Goal: Check status: Check status

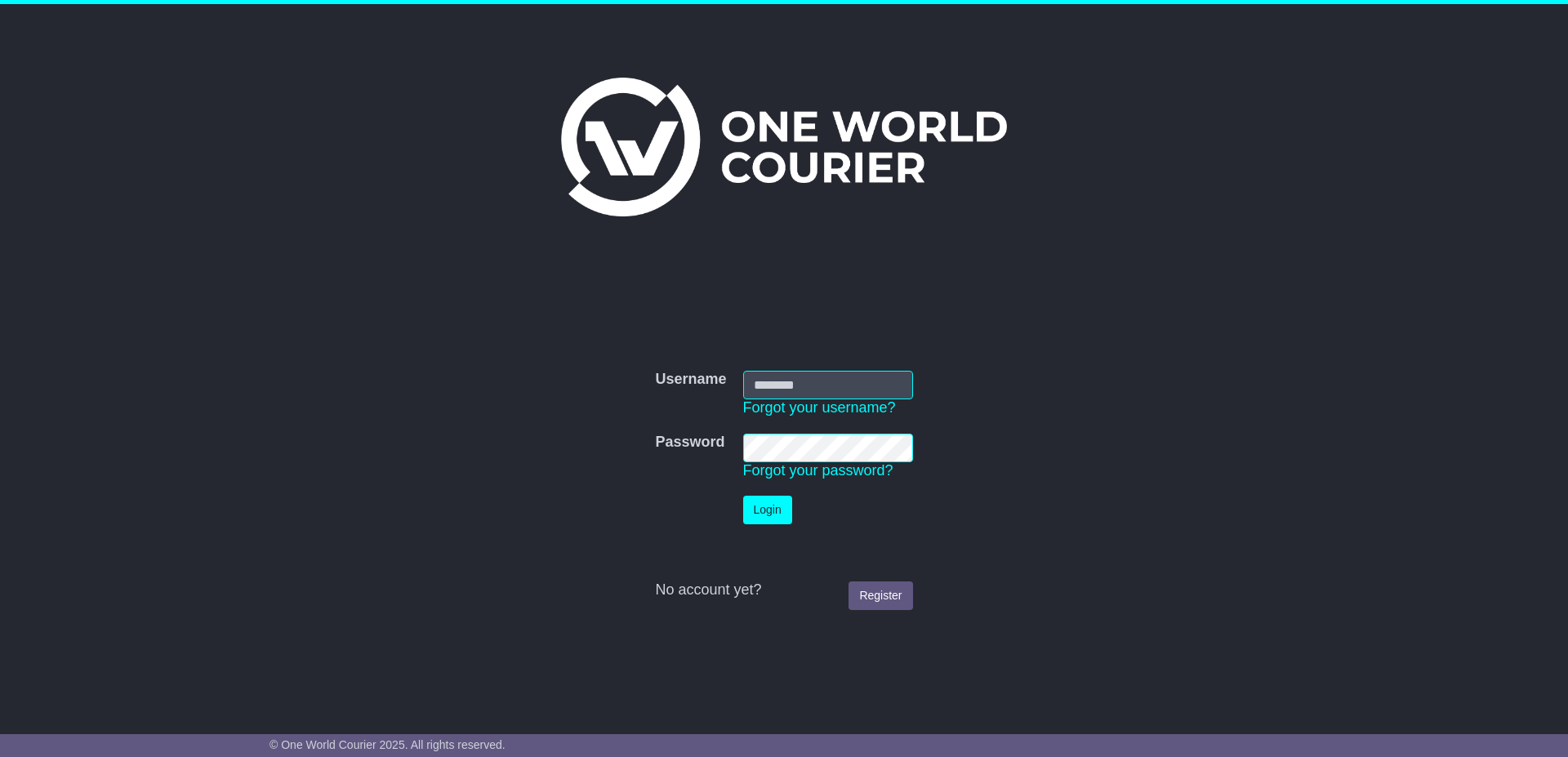
type input "**********"
click at [769, 507] on button "Login" at bounding box center [767, 510] width 49 height 28
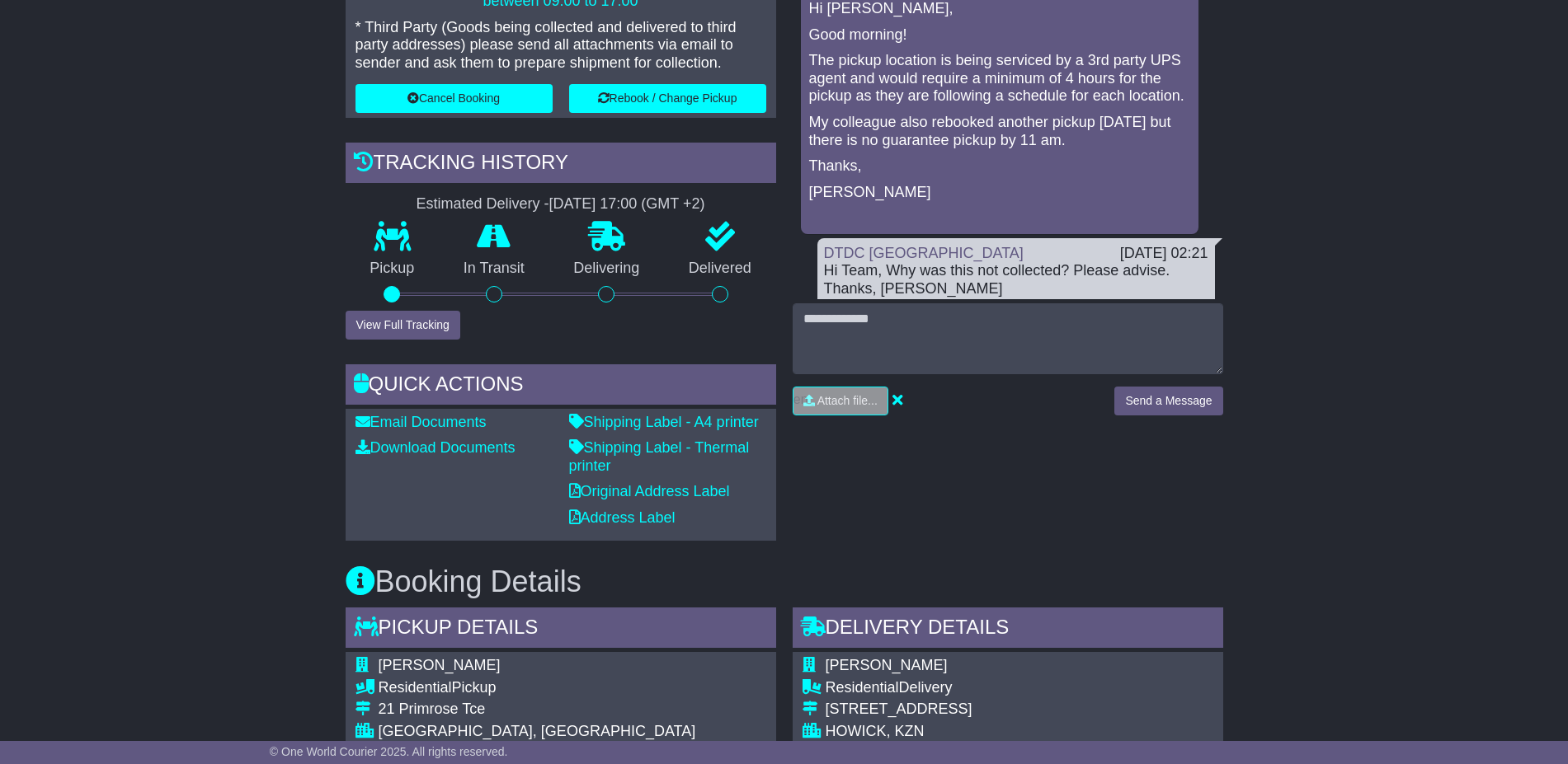
scroll to position [825, 0]
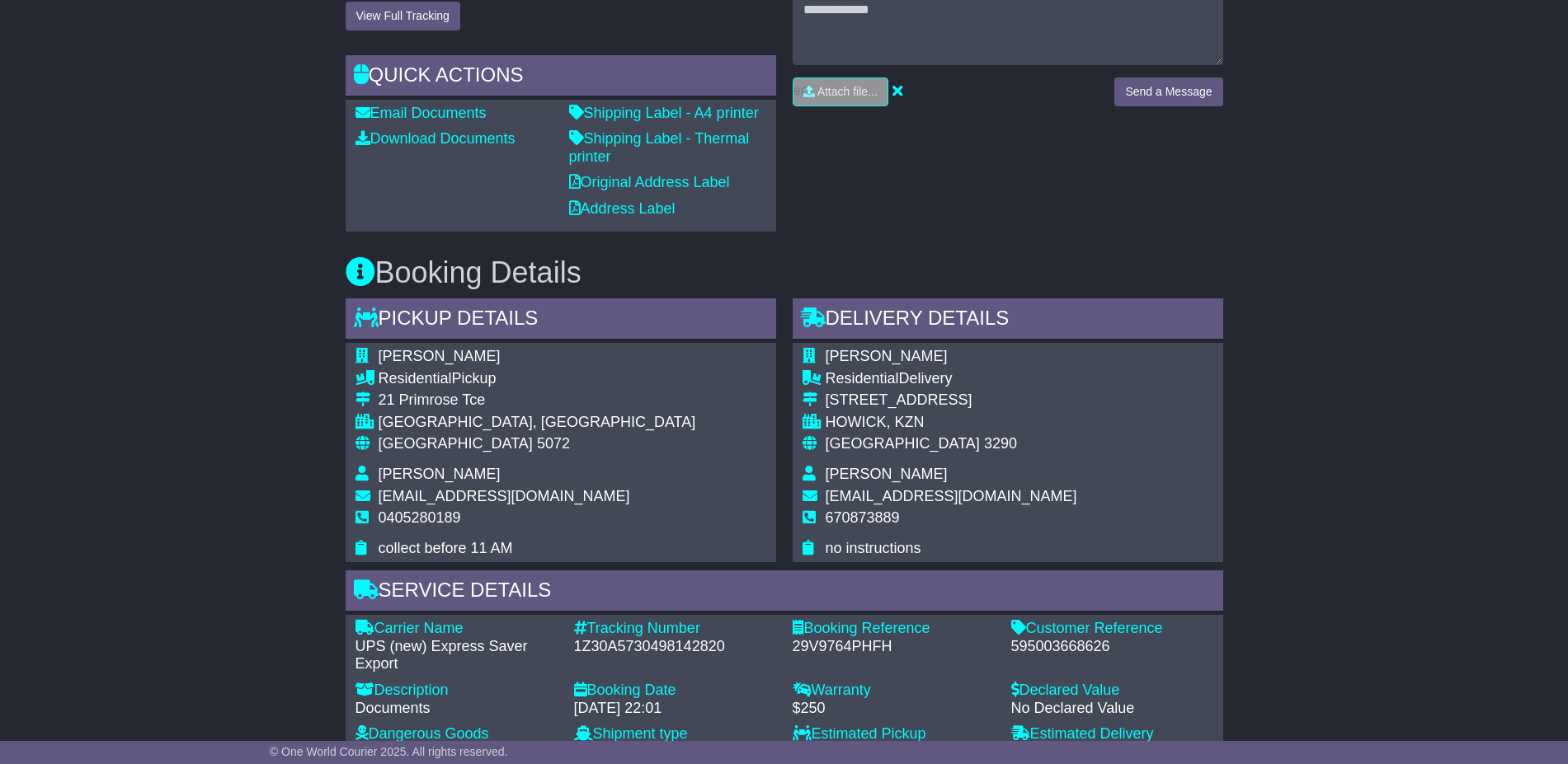
click at [1053, 636] on div "Customer Reference - 595003668626" at bounding box center [1112, 647] width 218 height 54
click at [1053, 636] on div "Customer Reference" at bounding box center [1111, 629] width 202 height 18
drag, startPoint x: 1053, startPoint y: 636, endPoint x: 1049, endPoint y: 651, distance: 15.5
click at [1049, 651] on div "595003668626" at bounding box center [1111, 647] width 202 height 18
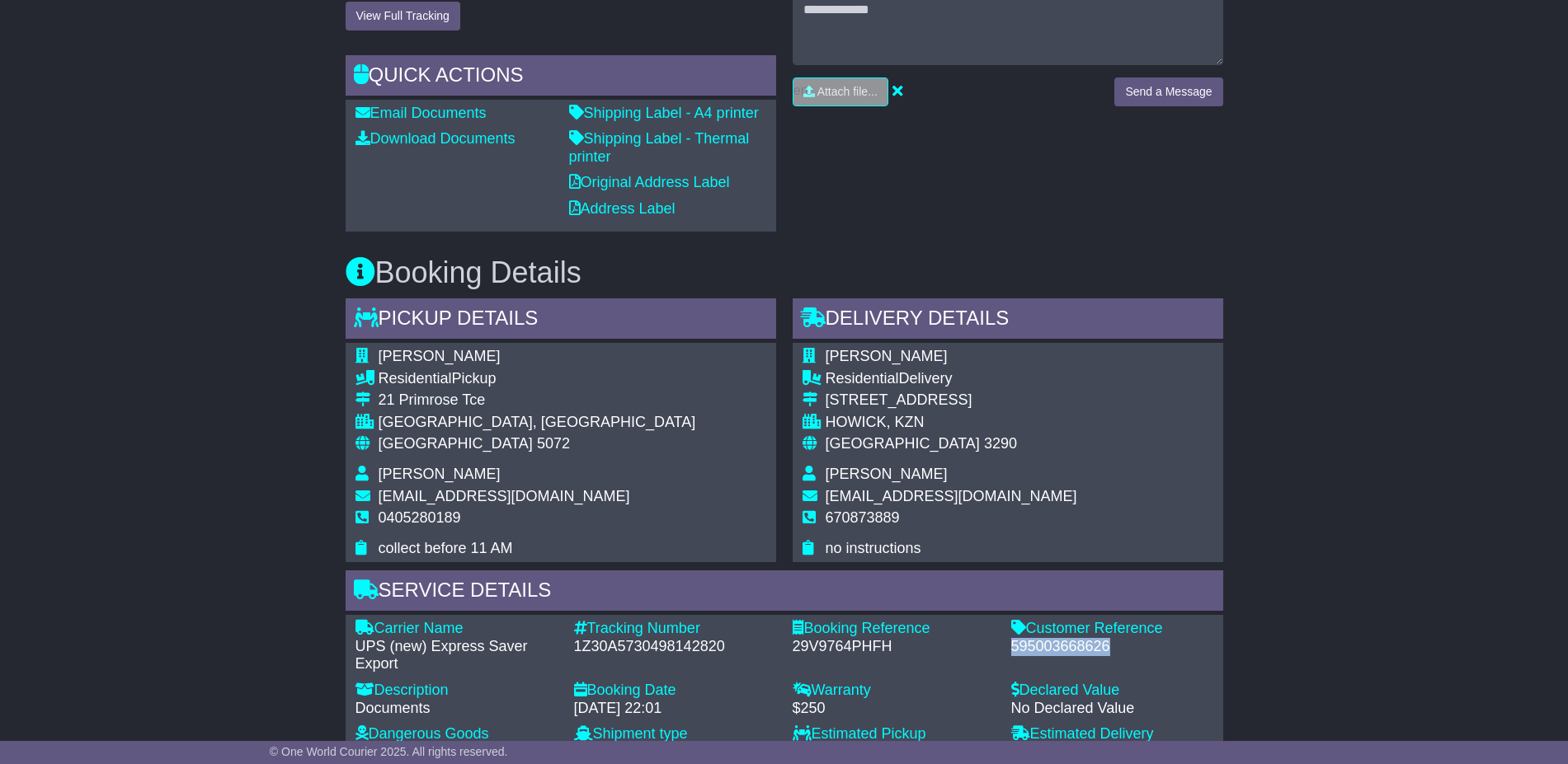
copy div "595003668626"
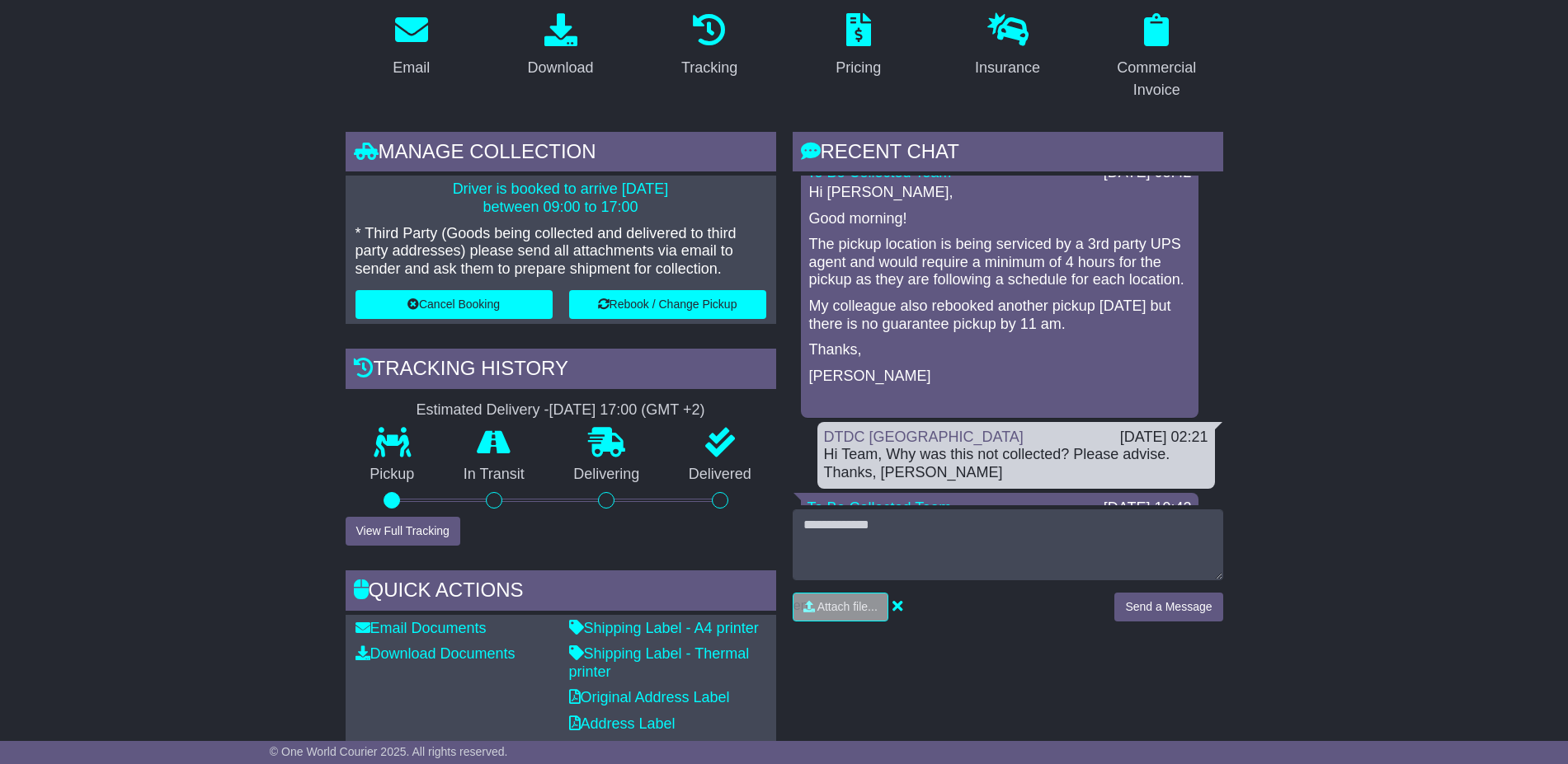
scroll to position [0, 0]
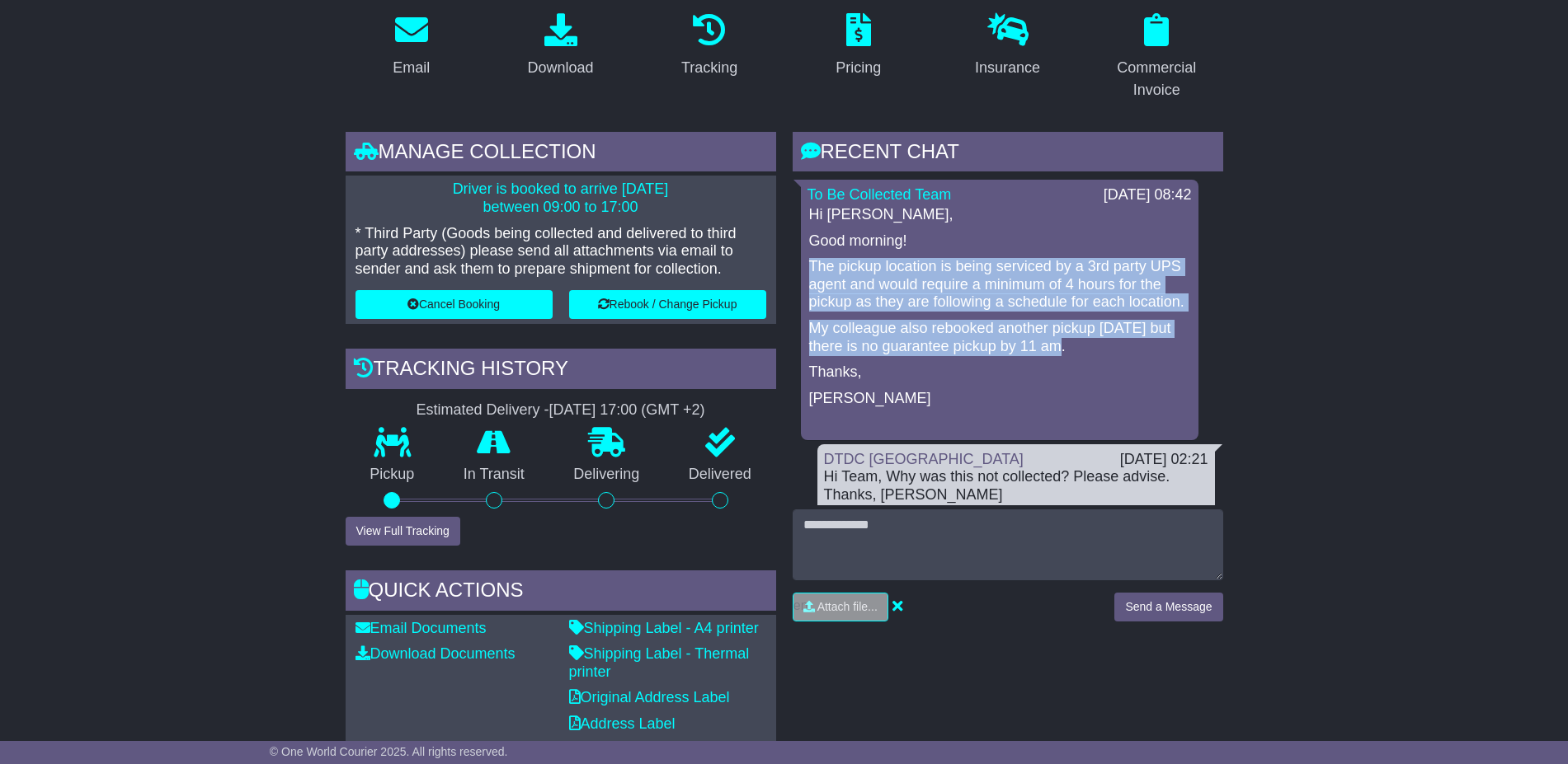
drag, startPoint x: 1072, startPoint y: 370, endPoint x: 797, endPoint y: 265, distance: 294.4
click at [797, 265] on div "To Be Collected Team 26 Sep 2025 08:42 Hi Donna, Good morning! The pickup locat…" at bounding box center [1008, 562] width 431 height 764
copy div "The pickup location is being serviced by a 3rd party UPS agent and would requir…"
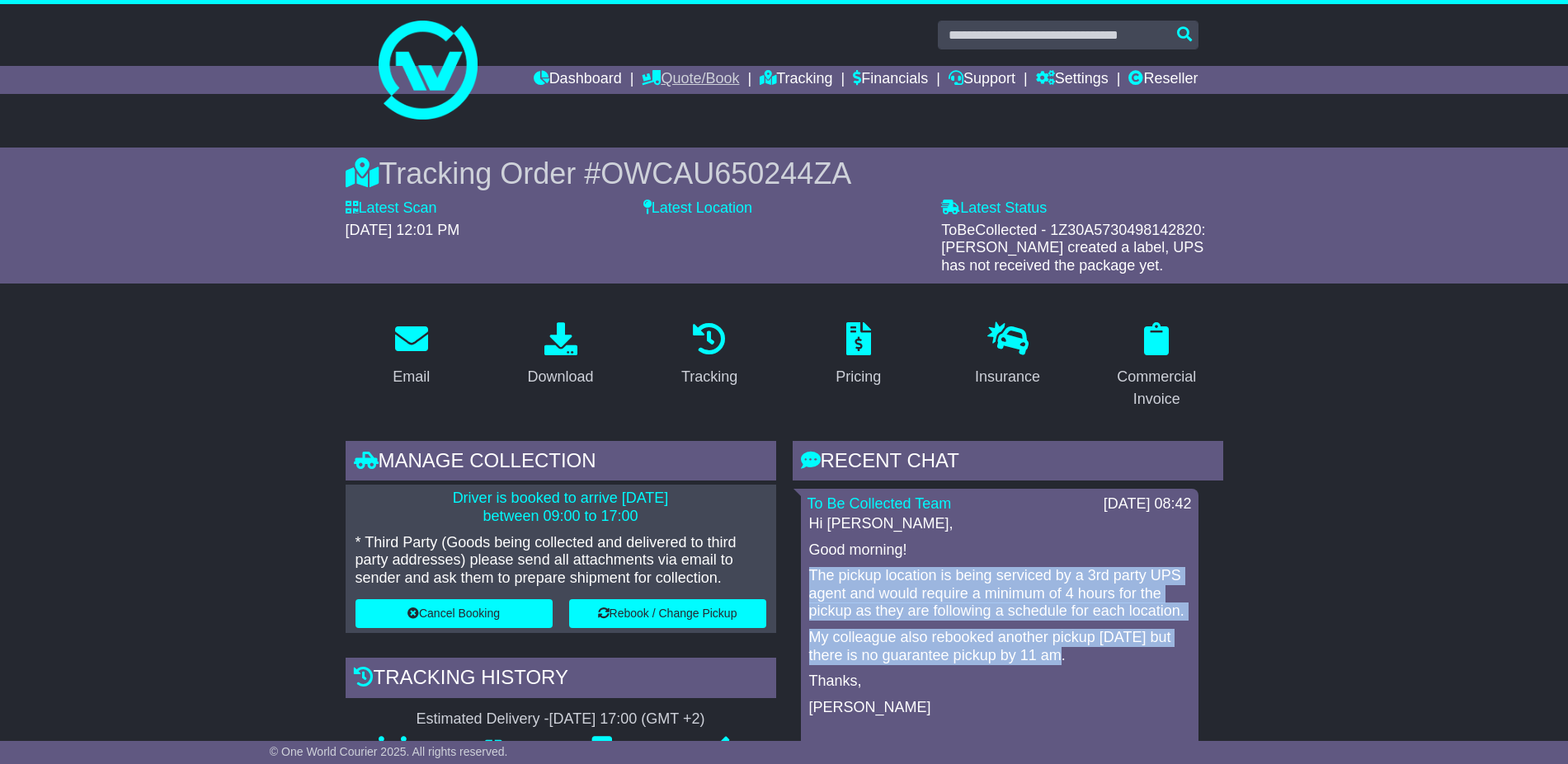
click at [671, 78] on link "Quote/Book" at bounding box center [690, 80] width 97 height 28
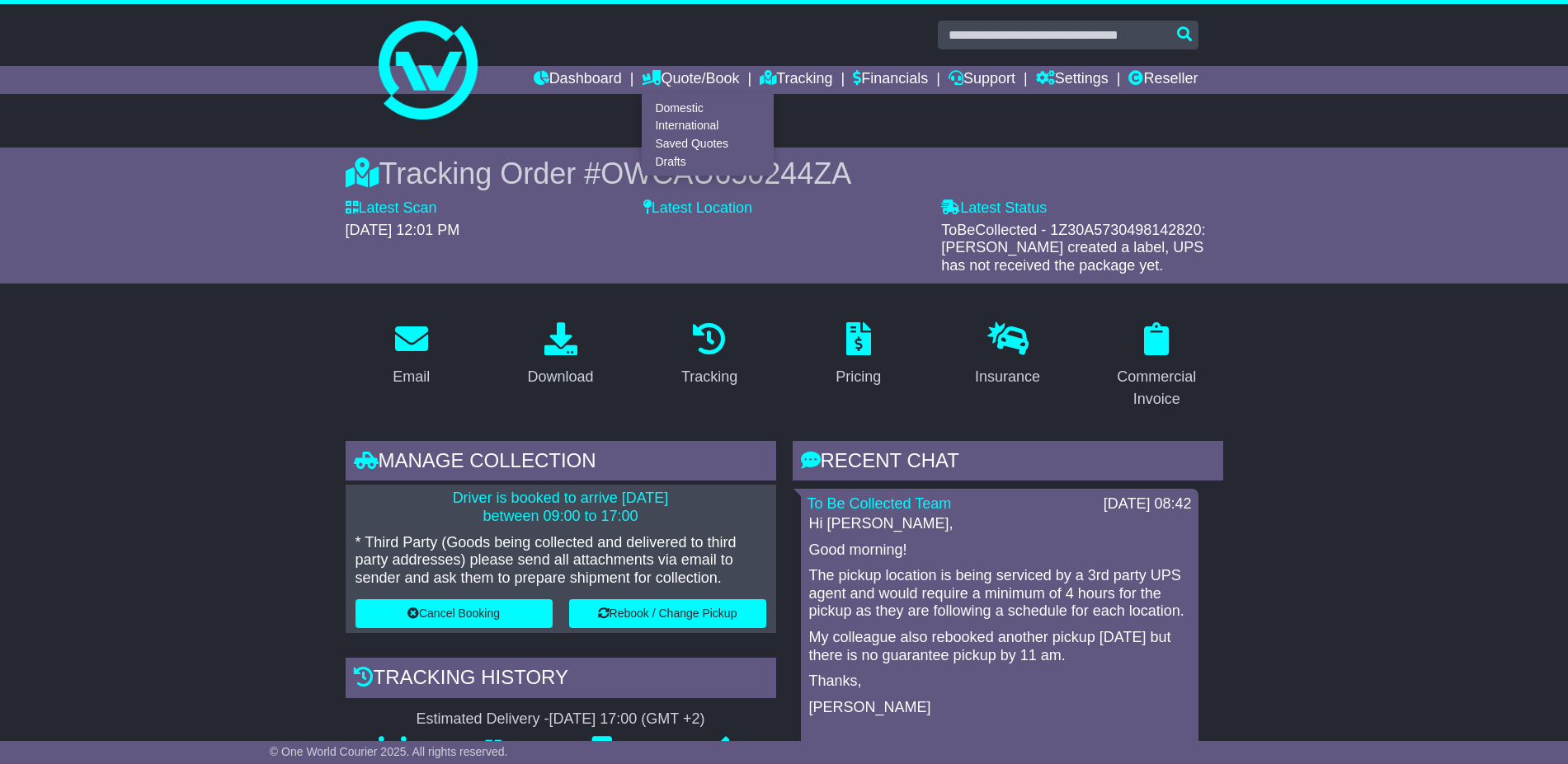
click at [1088, 394] on div "Commercial Invoice" at bounding box center [1157, 366] width 149 height 100
